Goal: Task Accomplishment & Management: Complete application form

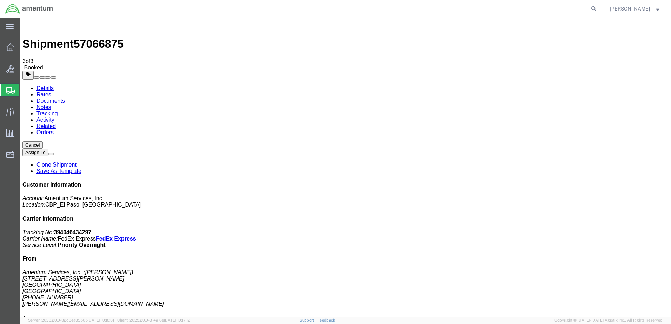
click at [0, 0] on span "Create Shipment" at bounding box center [0, 0] width 0 height 0
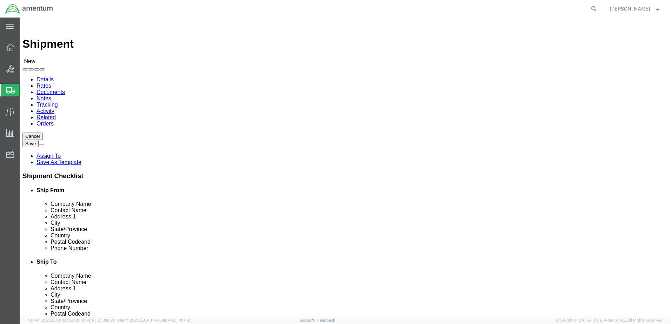
select select "MYPROFILE"
select select "[GEOGRAPHIC_DATA]"
type input "wtu"
select select "49949"
select select "AZ"
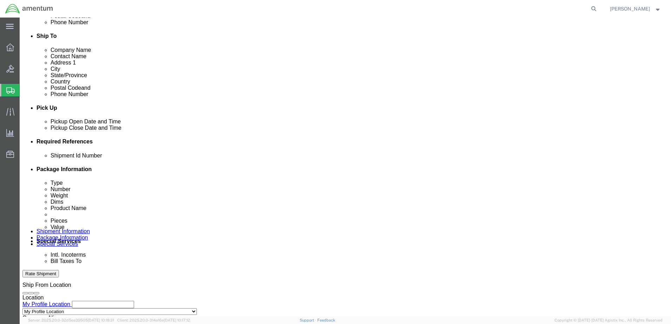
scroll to position [246, 0]
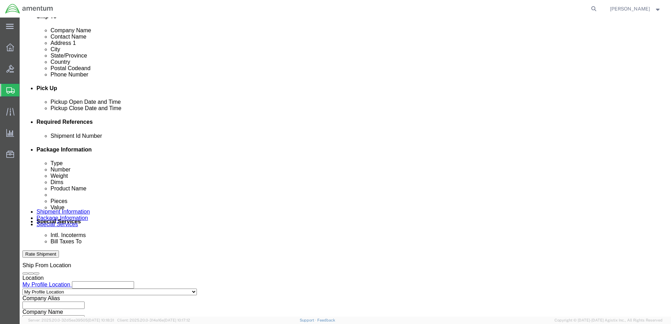
click input "text"
type input "10825"
drag, startPoint x: 469, startPoint y: 163, endPoint x: 390, endPoint y: 169, distance: 79.2
click button "Add reference"
click select "Select Account Type Activity ID Airline Appointment Number ASN Batch Request # …"
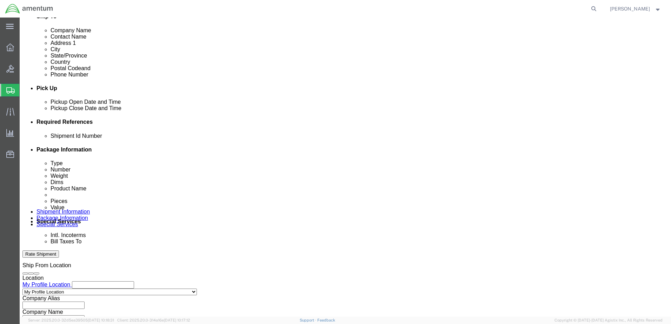
select select "CUSTREF"
click select "Select Account Type Activity ID Airline Appointment Number ASN Batch Request # …"
click input "text"
type input "479-010304"
click button "Add reference"
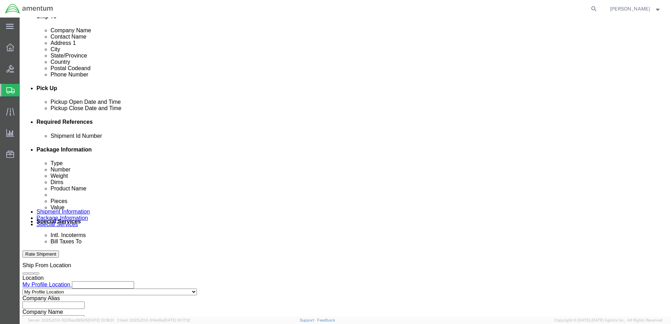
click select "Select Account Type Activity ID Airline Appointment Number ASN Batch Request # …"
select select "DEPT"
click select "Select Account Type Activity ID Airline Appointment Number ASN Batch Request # …"
click input "text"
type input "CBP"
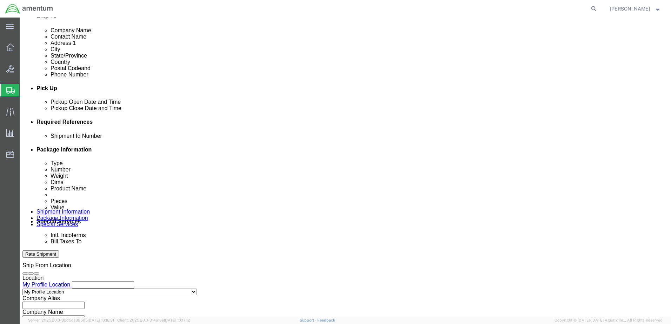
click select "Select Air Less than Truckload Multi-Leg Ocean Freight Rail Small Parcel Truckl…"
select select "SMAL"
click select "Select Air Less than Truckload Multi-Leg Ocean Freight Rail Small Parcel Truckl…"
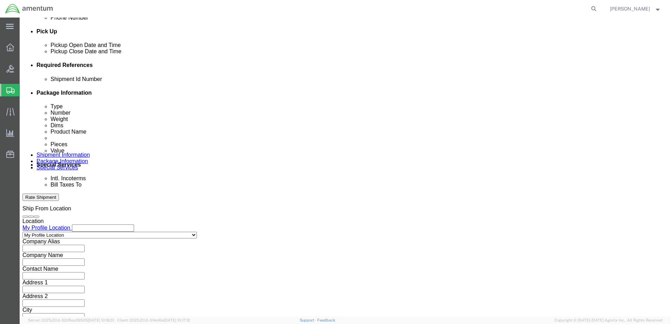
scroll to position [303, 0]
click button "Continue"
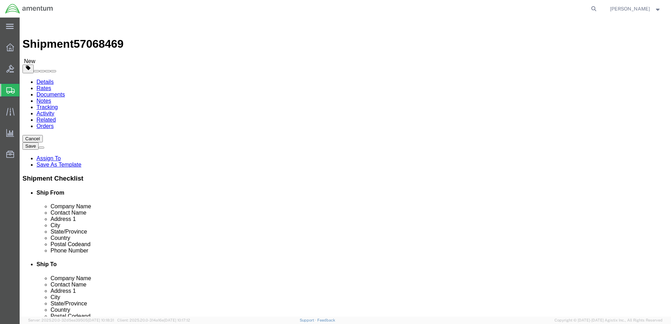
click select "Select Bale(s) Basket(s) Bolt(s) Bottle(s) Buckets Bulk Bundle(s) Can(s) Cardbo…"
select select "LBX"
click select "Select Bale(s) Basket(s) Bolt(s) Bottle(s) Buckets Bulk Bundle(s) Can(s) Cardbo…"
type input "17.50"
type input "12.50"
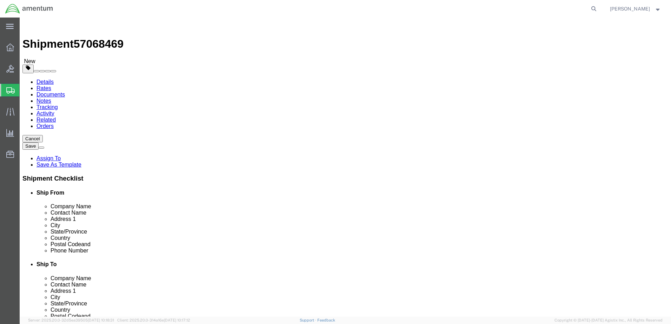
type input "3.00"
drag, startPoint x: 113, startPoint y: 165, endPoint x: 91, endPoint y: 164, distance: 22.1
click div "0.00 Select kgs lbs"
type input "2"
click link "Add Content"
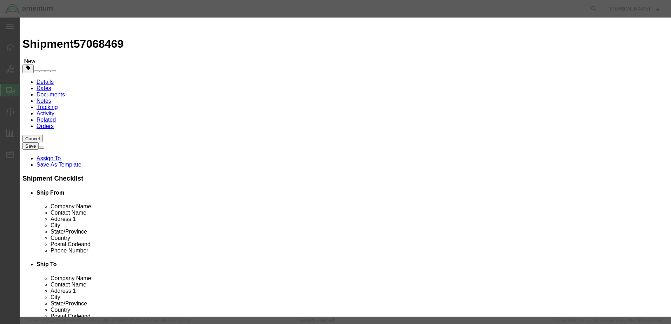
click input "text"
type input "HANGER, SLIDING DOOR"
type input "2"
type input "1222.12"
click button "Save & Close"
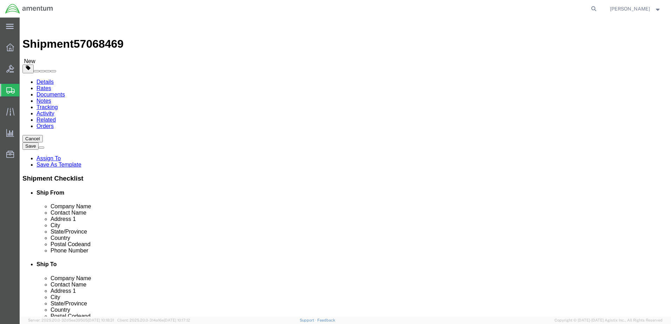
click button "Continue"
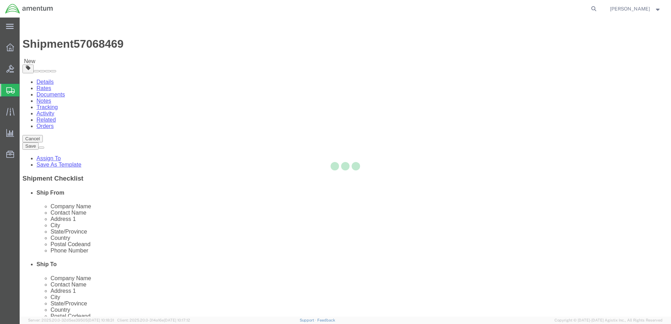
select select
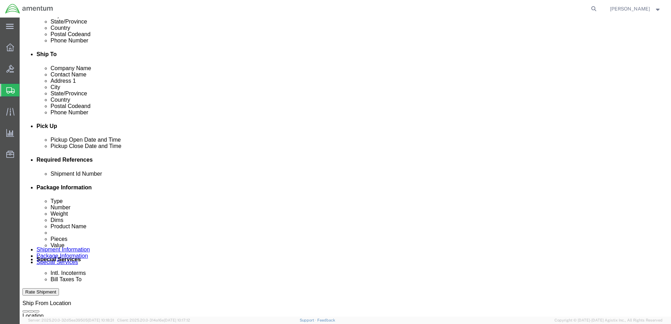
scroll to position [211, 0]
click select "Select Buyer Cost Center Department Operations Number Order Number Sales Person"
select select "COSTCENTER"
click select "Select Buyer Cost Center Department Operations Number Order Number Sales Person"
type input "6118.04.03.2219.000.ELP.0000"
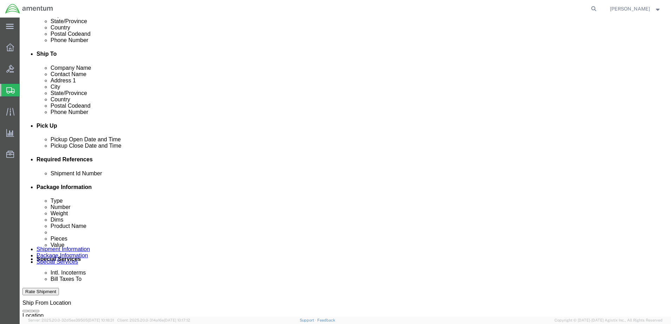
click select "Select Recipient Account Sender/Shipper Third Party Account"
select select "SHIP"
click select "Select Recipient Account Sender/Shipper Third Party Account"
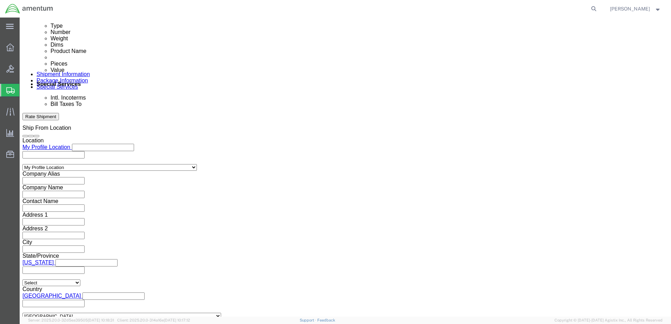
scroll to position [386, 0]
click input "text"
type input "[PERSON_NAME][EMAIL_ADDRESS][PERSON_NAME][DOMAIN_NAME]"
type input "L"
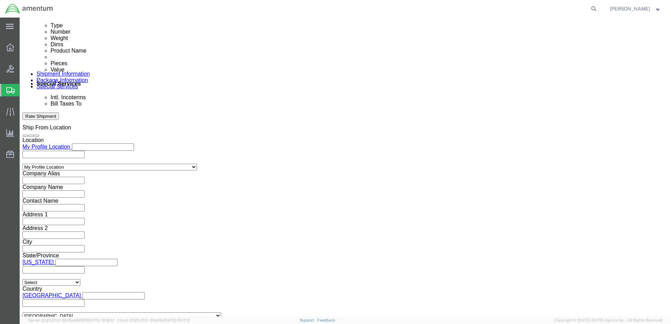
type input "[PERSON_NAME][EMAIL_ADDRESS][PERSON_NAME][DOMAIN_NAME]"
type input "[PERSON_NAME][EMAIL_ADDRESS][PERSON_NAME][DOMAIN_NAME],[PERSON_NAME][DOMAIN_NAM…"
type input "[PERSON_NAME][EMAIL_ADDRESS][PERSON_NAME][DOMAIN_NAME]"
type input "[PERSON_NAME][EMAIL_ADDRESS][PERSON_NAME][DOMAIN_NAME],[PERSON_NAME][DOMAIN_NAM…"
type input "[PERSON_NAME][EMAIL_ADDRESS][PERSON_NAME][DOMAIN_NAME]"
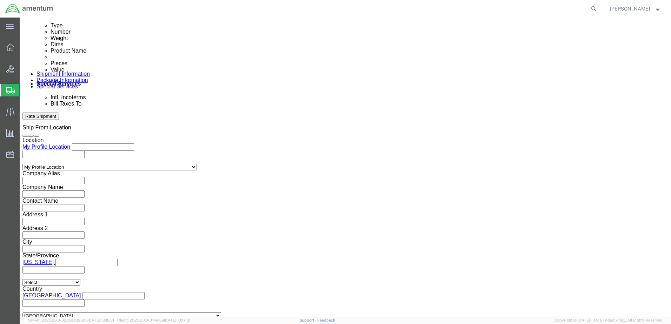
type input "[PERSON_NAME][EMAIL_ADDRESS][PERSON_NAME][DOMAIN_NAME],[PERSON_NAME][DOMAIN_NAM…"
type input "[PERSON_NAME]"
type input "[PERSON_NAME][EMAIL_ADDRESS][PERSON_NAME][DOMAIN_NAME],[PERSON_NAME][DOMAIN_NAM…"
click button "Rate Shipment"
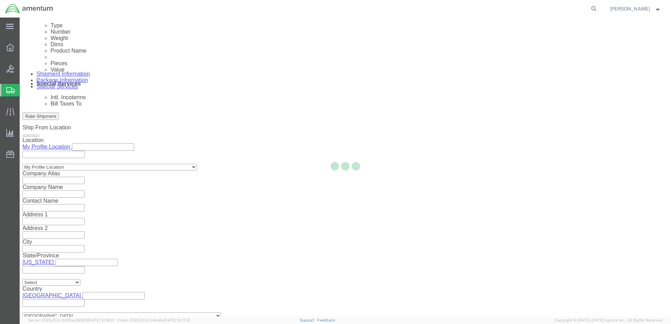
scroll to position [0, 0]
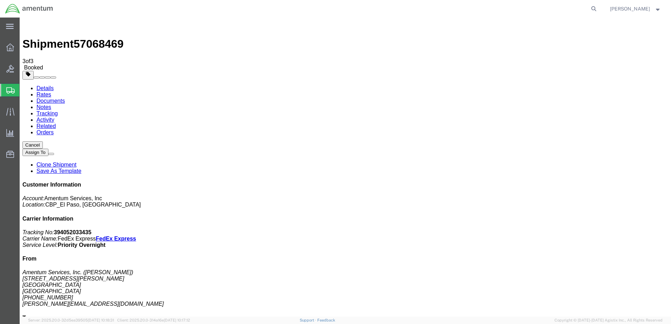
click at [657, 8] on strong "button" at bounding box center [658, 8] width 6 height 2
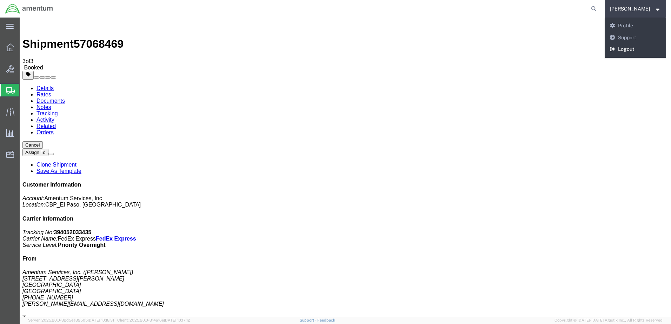
click at [612, 48] on link "Logout" at bounding box center [636, 50] width 62 height 12
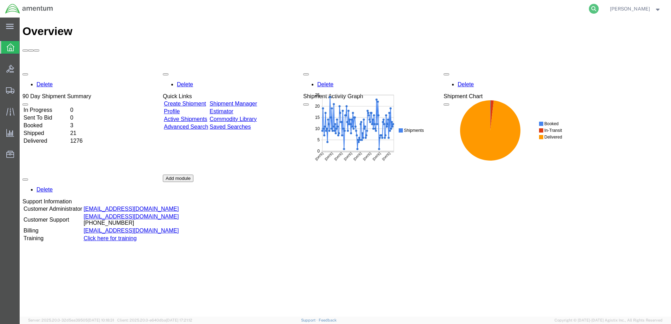
click at [589, 6] on icon at bounding box center [594, 9] width 10 height 10
type input "390651299737"
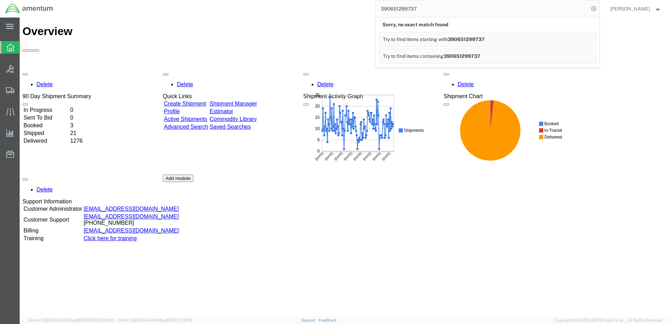
click at [466, 6] on input "390651299737" at bounding box center [482, 8] width 213 height 17
click at [419, 12] on input "390651299737" at bounding box center [482, 8] width 213 height 17
click at [413, 8] on input "390651299737" at bounding box center [482, 8] width 213 height 17
click at [229, 9] on div "390651299737 Sorry, no exact match found Try to find items starting with 390651…" at bounding box center [328, 9] width 541 height 18
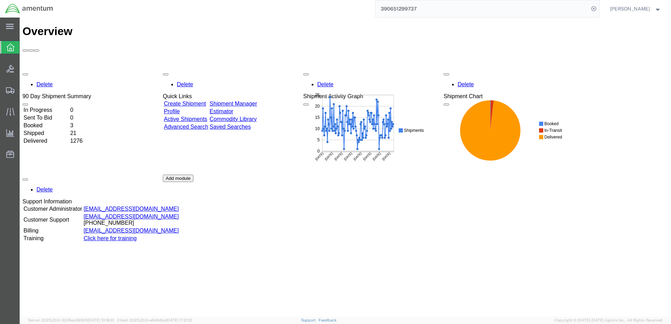
click at [557, 6] on input "390651299737" at bounding box center [482, 8] width 213 height 17
click at [0, 0] on span "Create Shipment" at bounding box center [0, 0] width 0 height 0
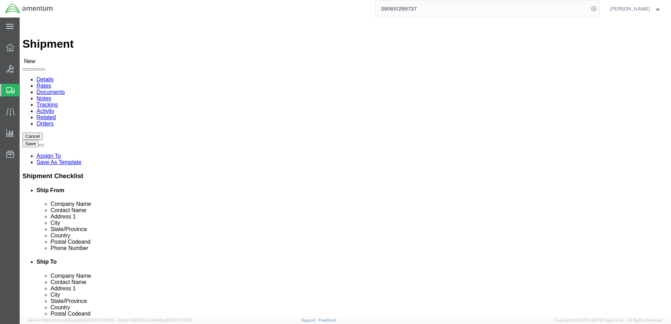
select select
select select "MYPROFILE"
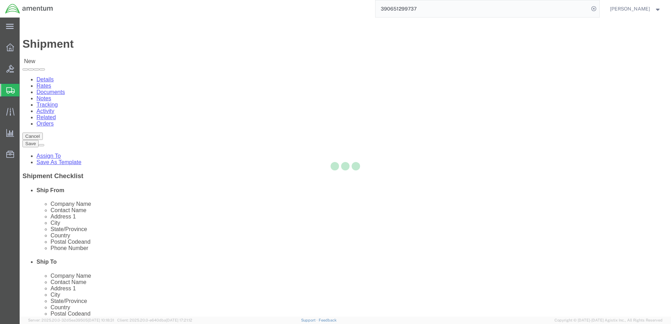
select select "[GEOGRAPHIC_DATA]"
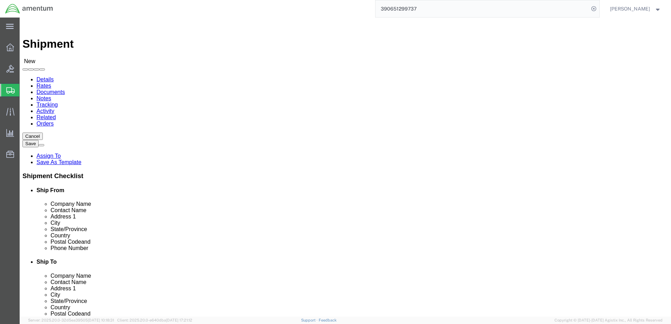
type input "NCC"
select select "69291"
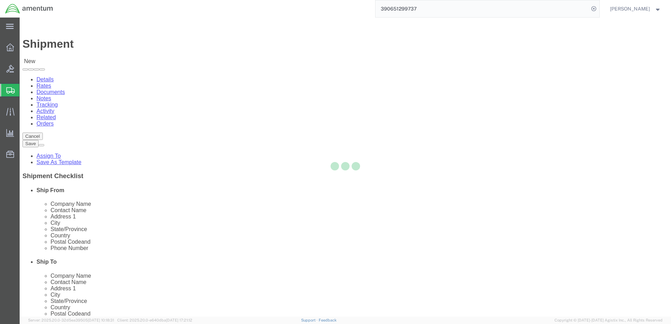
select select "[GEOGRAPHIC_DATA]"
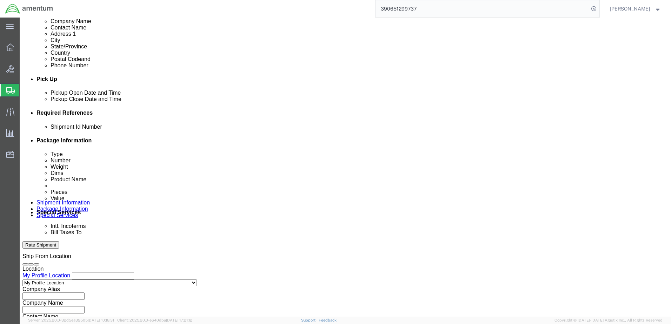
scroll to position [281, 0]
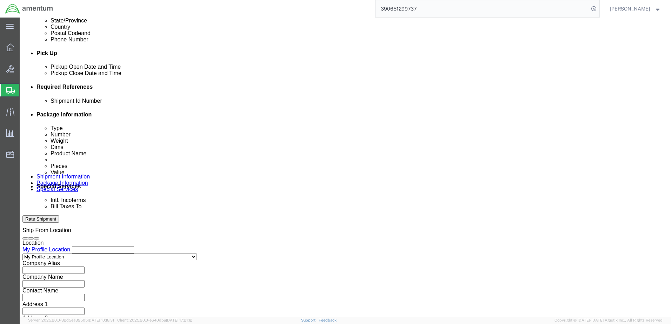
click div "Shipment Id Number"
click input "text"
type input "10825"
click button "Add reference"
click select "Select Account Type Activity ID Airline Appointment Number ASN Batch Request # …"
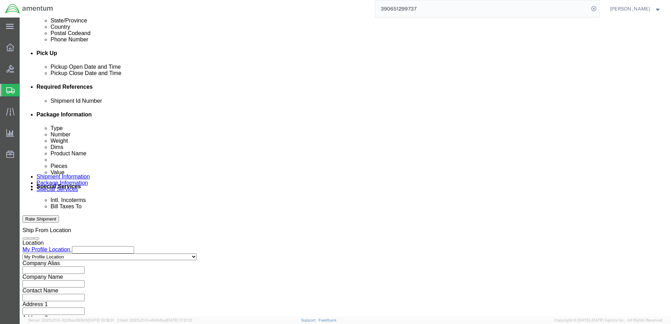
select select "CUSTREF"
click select "Select Account Type Activity ID Airline Appointment Number ASN Batch Request # …"
click input "text"
type input "GENEE KISER"
click button "Add reference"
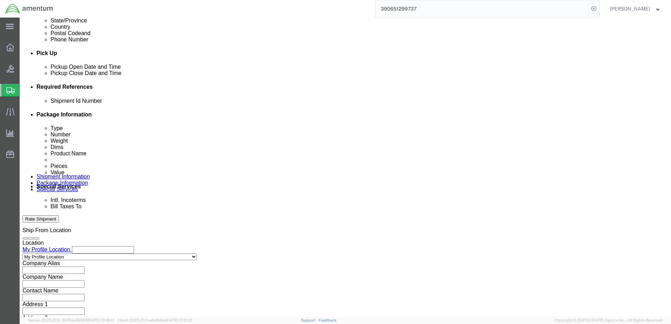
click select "Select Account Type Activity ID Airline Appointment Number ASN Batch Request # …"
select select "DEPT"
click select "Select Account Type Activity ID Airline Appointment Number ASN Batch Request # …"
click input "text"
type input "CBP"
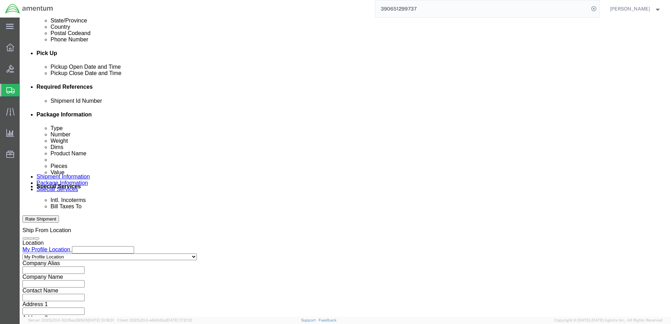
click input "GENEE KISER"
type input "GENEE KISER/ALEX RUIZ"
click select "Select Air Less than Truckload Multi-Leg Ocean Freight Rail Small Parcel Truckl…"
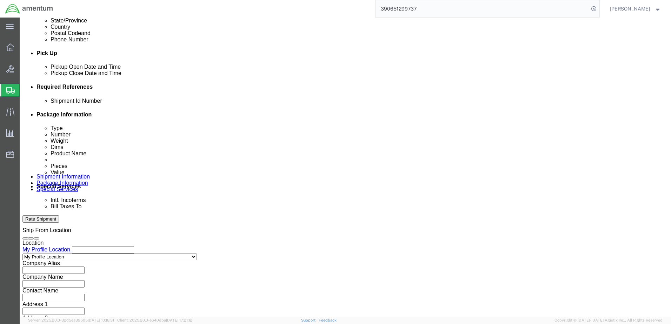
select select "SMAL"
click select "Select Air Less than Truckload Multi-Leg Ocean Freight Rail Small Parcel Truckl…"
click button "Continue"
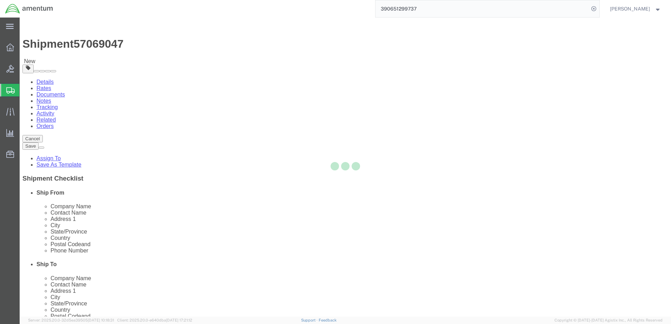
select select "YRPK"
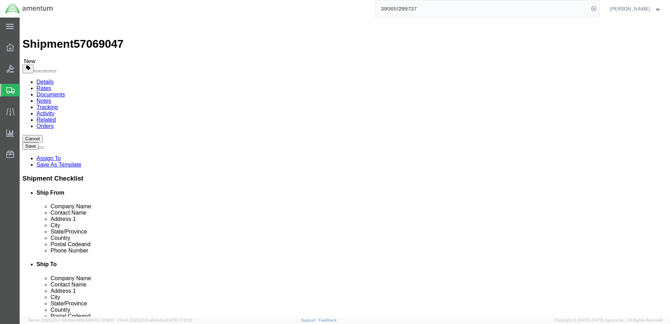
click input "text"
type input "19"
type input "13"
type input "12"
type input "5"
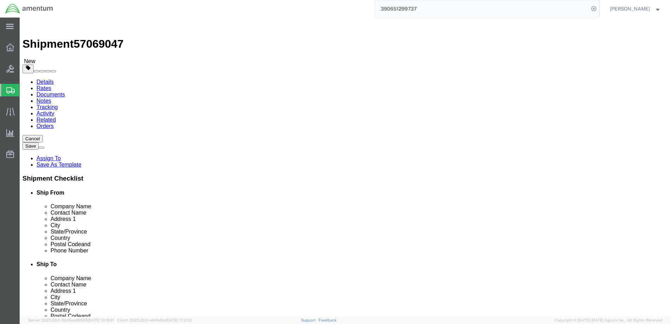
click link "Add Content"
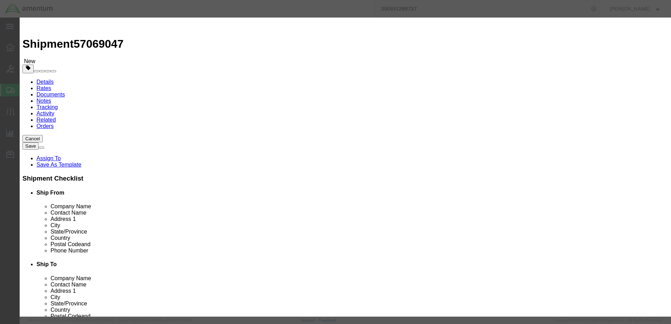
click input "text"
type input "LAPTOP"
type input "1"
type input "100.00"
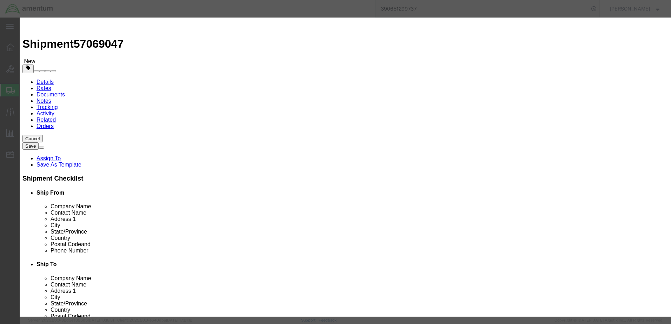
click button "Save & Close"
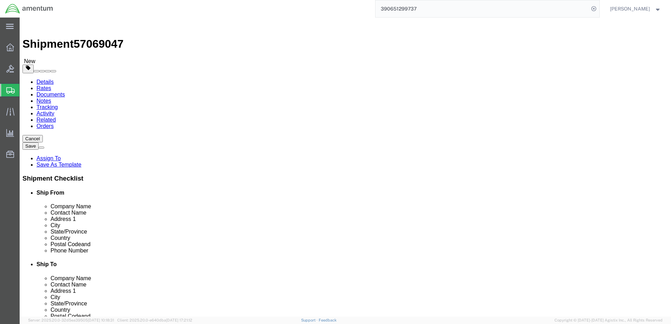
click button "Continue"
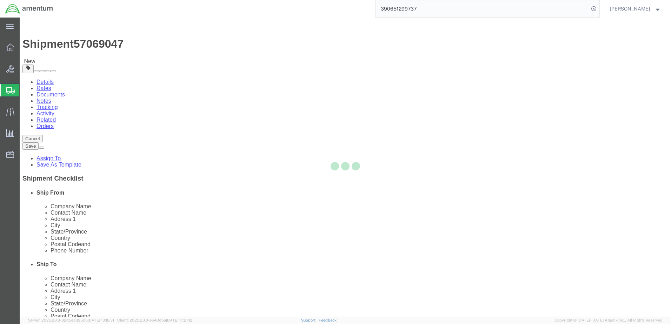
select select
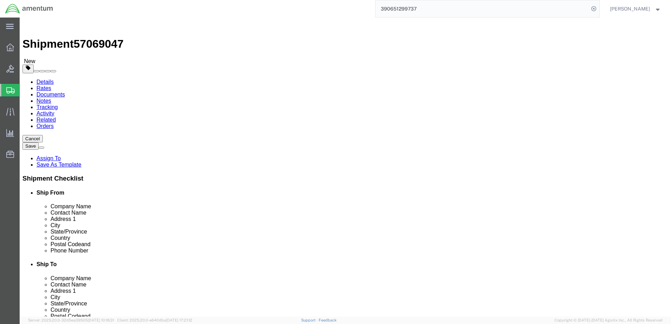
click link "Shipment Information"
click input "text"
type input "3"
type input "619-227-6938"
click span "8"
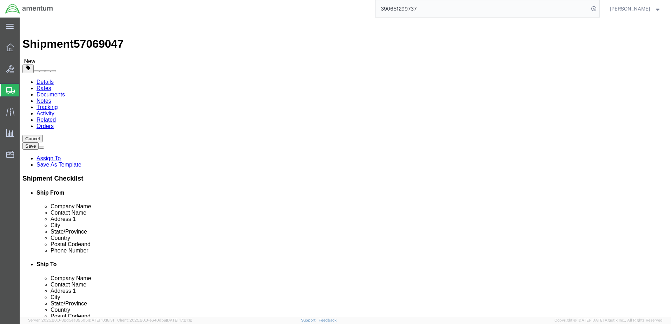
click input "text"
type input "ROBERT.W.HOWARD@ASSOCIATES.CBP.DHS.GOV"
checkbox input "true"
click input "text"
type input "ROBERT HOWARD"
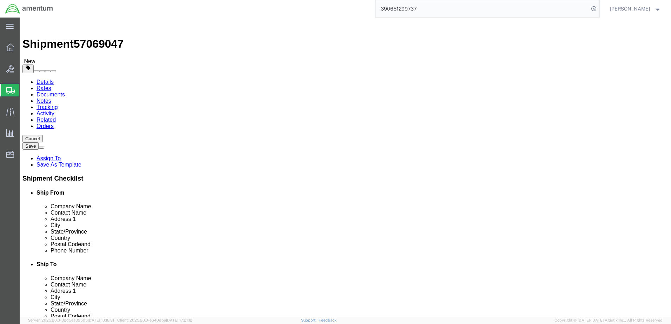
click p "- Amentum Services, Inc - (ROBERT HOWARD) NASOC Corpus Christi, 845 First Stree…"
select select
select select "[GEOGRAPHIC_DATA]"
type input "ROBERT HOWARD"
click div "Location My Profile Location 1002-4122-6 1006-5256-0 1026-8910-0 1281-0560-3 13…"
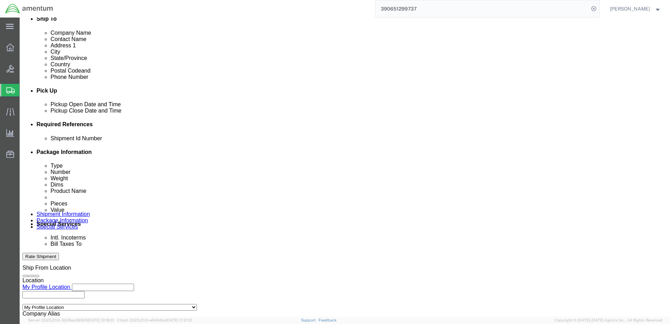
scroll to position [281, 0]
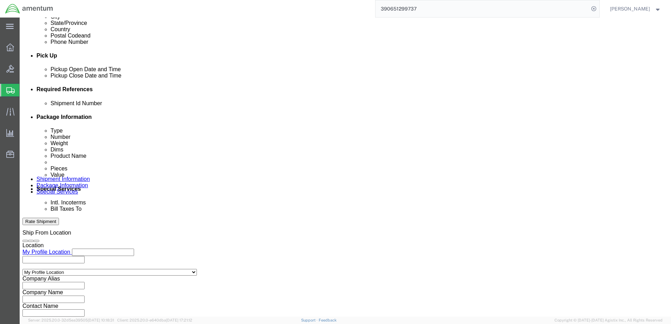
click button "Continue"
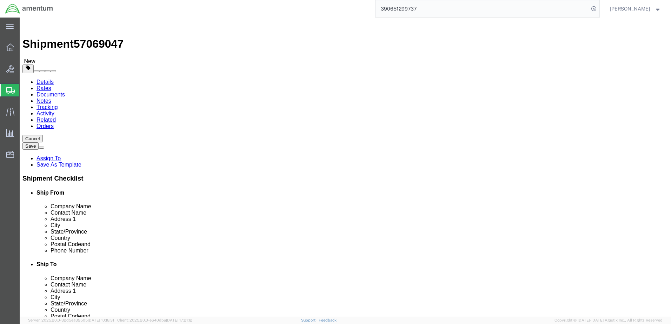
click div "Please fix the following errors Ship From Location Location My Profile Location…"
click button "Continue"
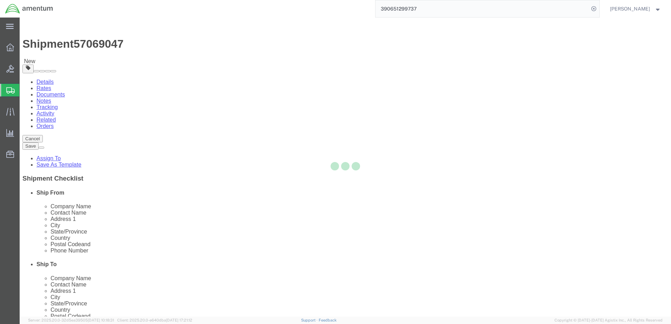
select select
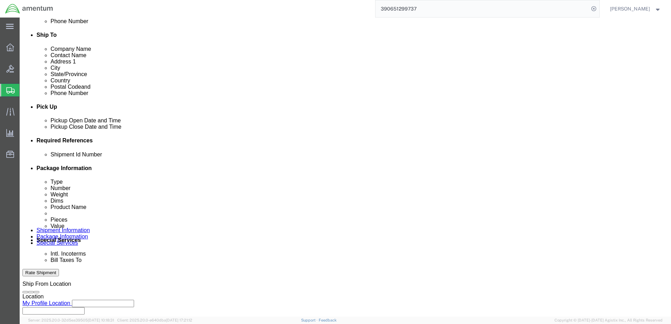
scroll to position [246, 0]
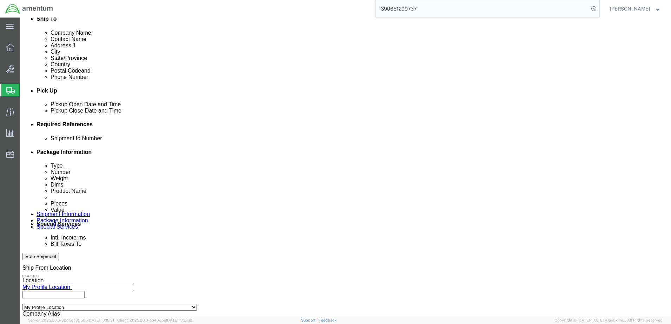
click select "Select Buyer Cost Center Department Operations Number Order Number Sales Person"
select select "COSTCENTER"
click select "Select Buyer Cost Center Department Operations Number Order Number Sales Person"
type input "6118.04.03.2219.000.ELP.0000"
click select "Select Recipient Account Sender/Shipper Third Party Account"
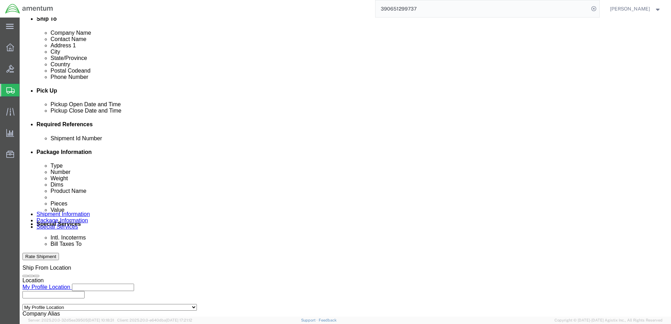
select select "SHIP"
click select "Select Recipient Account Sender/Shipper Third Party Account"
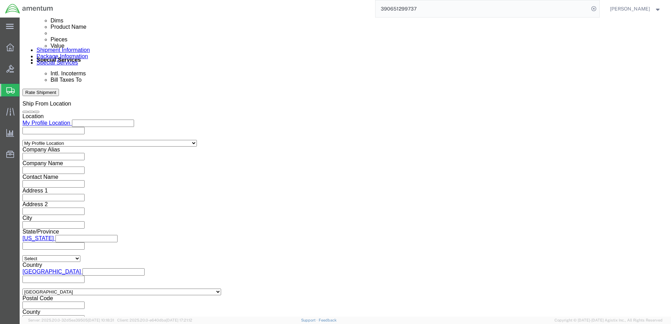
scroll to position [421, 0]
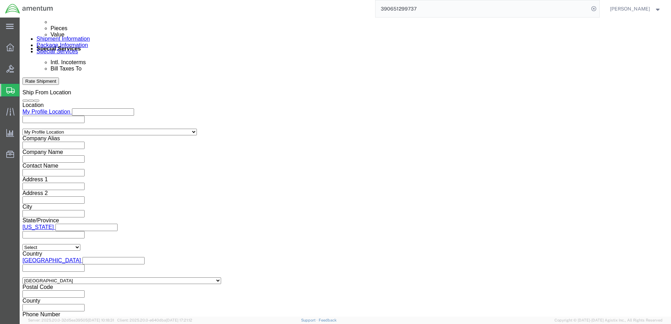
click input "text"
type input "JAMES.N"
type input "[PERSON_NAME][EMAIL_ADDRESS][PERSON_NAME][DOMAIN_NAME]"
click button "Rate Shipment"
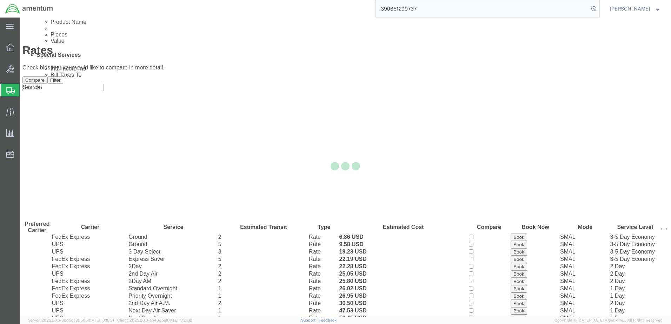
scroll to position [12, 0]
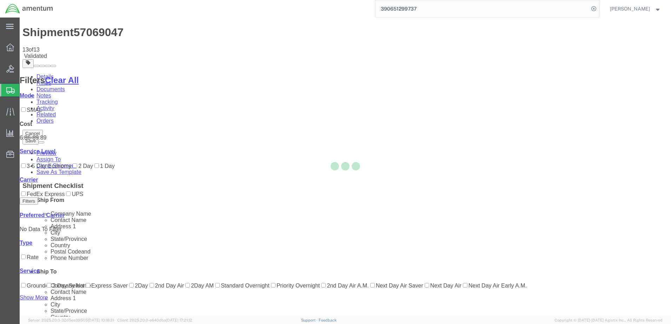
scroll to position [0, 0]
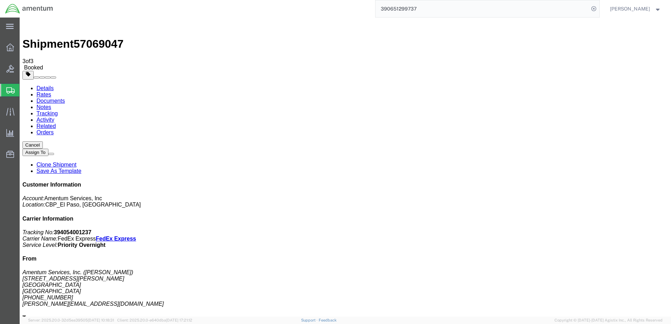
click at [657, 9] on strong "button" at bounding box center [658, 8] width 6 height 2
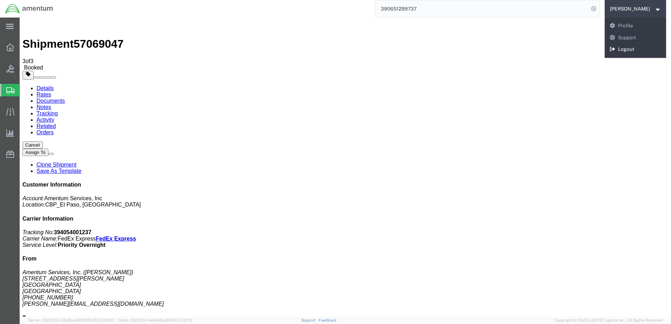
click at [610, 49] on link "Logout" at bounding box center [636, 50] width 62 height 12
